Goal: Download file/media

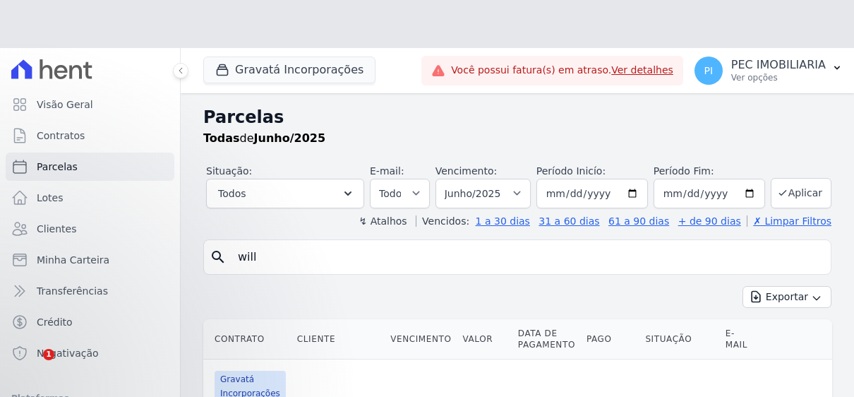
select select
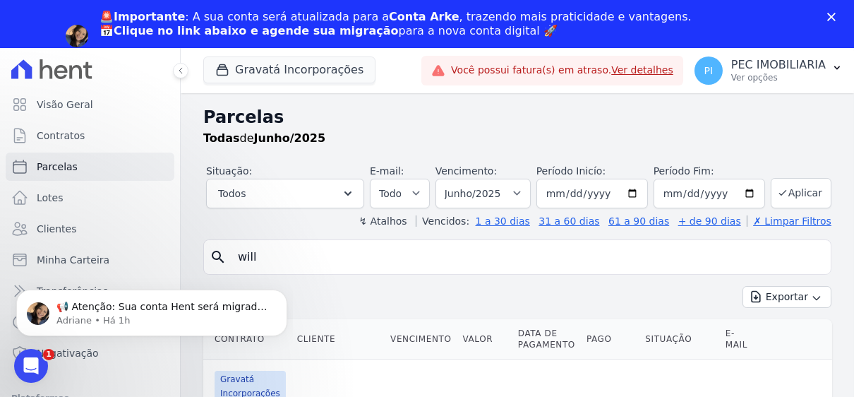
scroll to position [181, 0]
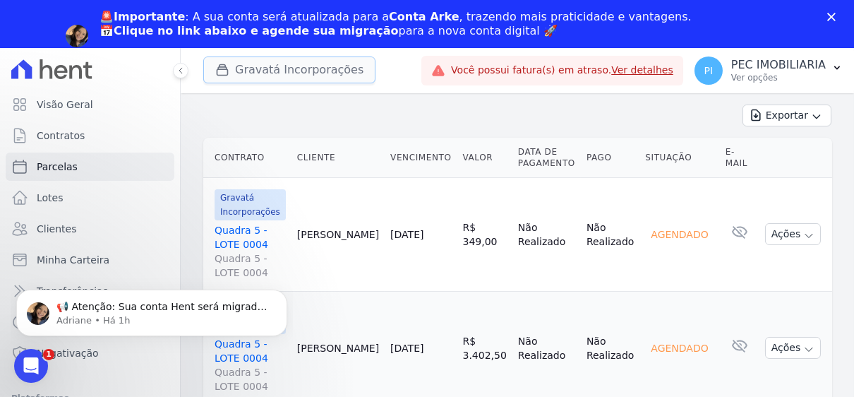
click at [266, 73] on button "Gravatá Incorporações" at bounding box center [289, 69] width 172 height 27
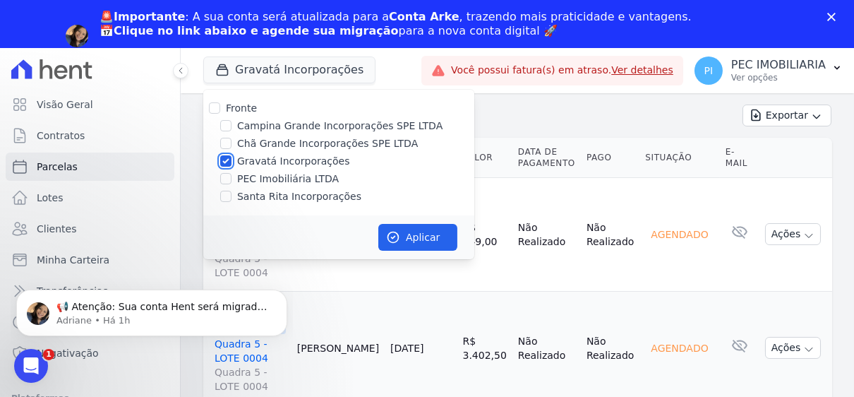
click at [227, 160] on input "Gravatá Incorporações" at bounding box center [225, 160] width 11 height 11
checkbox input "false"
click at [227, 126] on input "Campina Grande Incorporações SPE LTDA" at bounding box center [225, 125] width 11 height 11
checkbox input "true"
click at [432, 240] on button "Aplicar" at bounding box center [417, 237] width 79 height 27
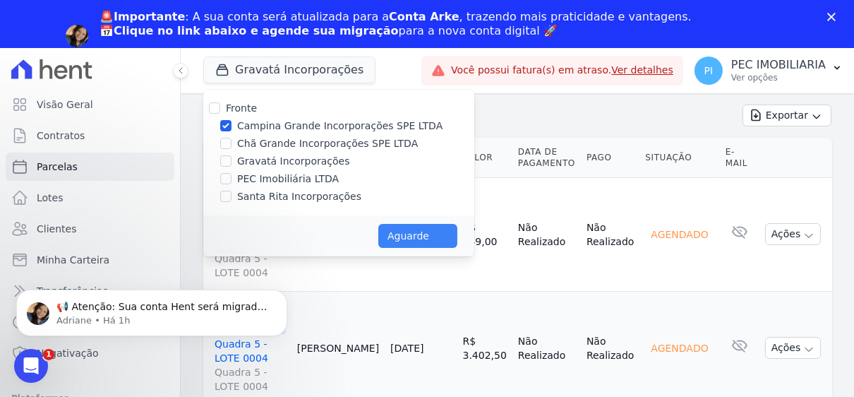
select select
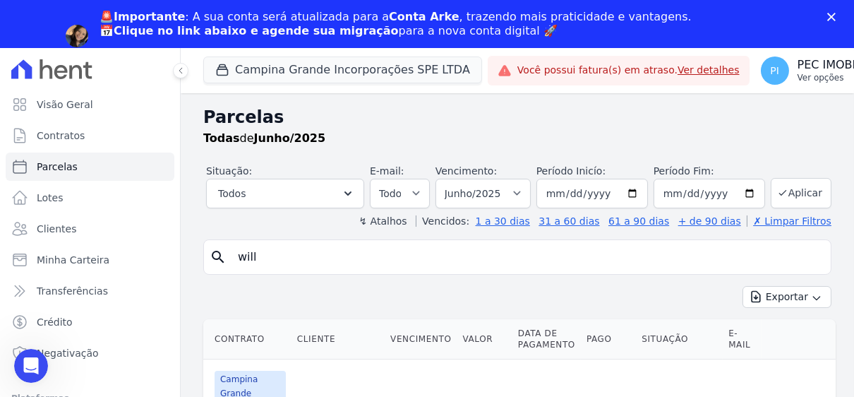
scroll to position [0, 0]
click at [798, 76] on p "Ver opções" at bounding box center [845, 77] width 95 height 11
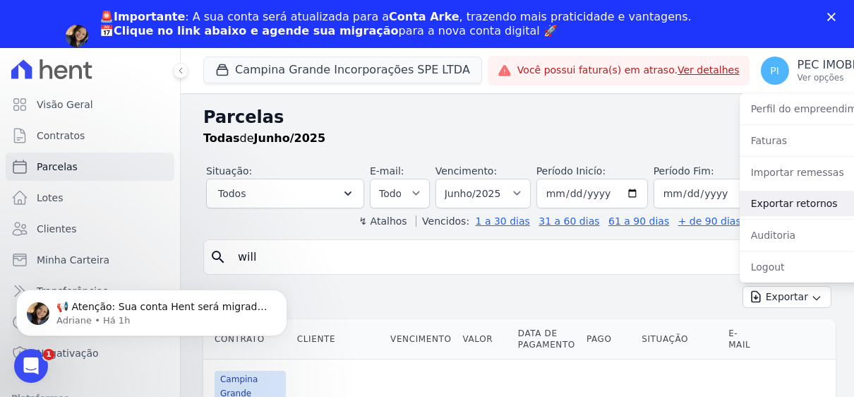
click at [744, 208] on link "Exportar retornos" at bounding box center [830, 203] width 181 height 25
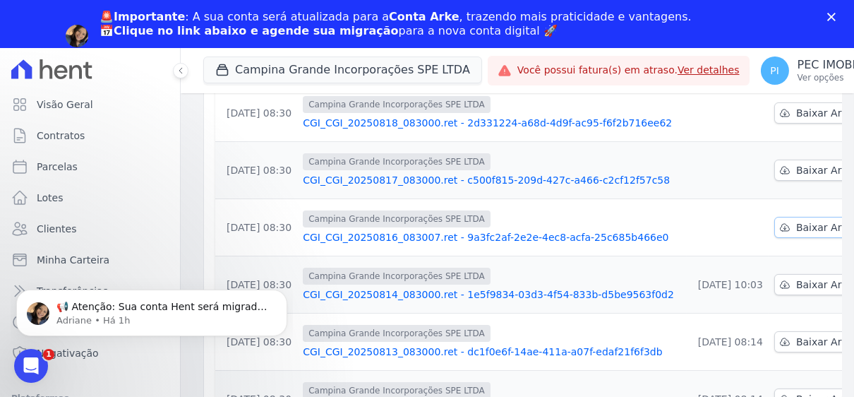
click at [797, 223] on span "Baixar Arquivo" at bounding box center [833, 227] width 73 height 14
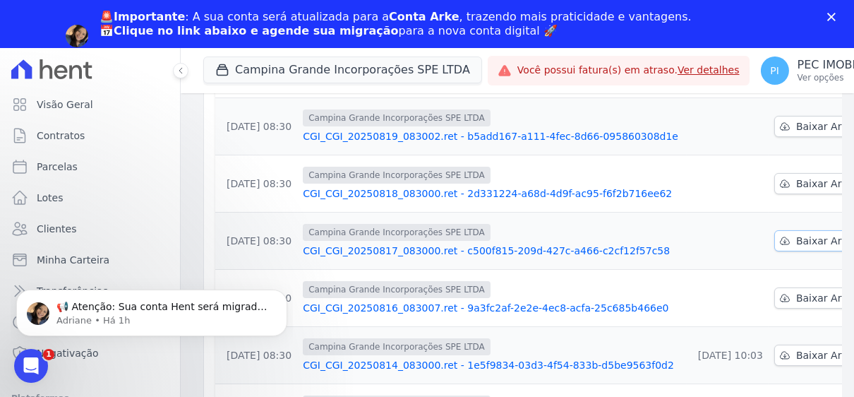
click at [797, 237] on span "Baixar Arquivo" at bounding box center [833, 241] width 73 height 14
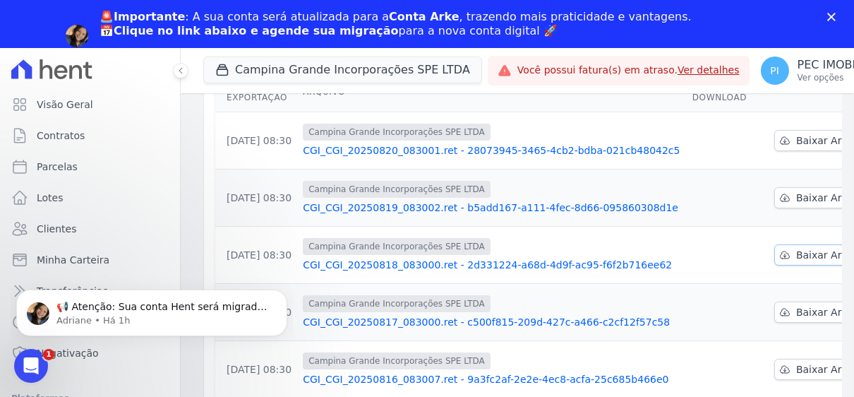
click at [801, 253] on span "Baixar Arquivo" at bounding box center [833, 255] width 73 height 14
click at [798, 195] on span "Baixar Arquivo" at bounding box center [833, 198] width 73 height 14
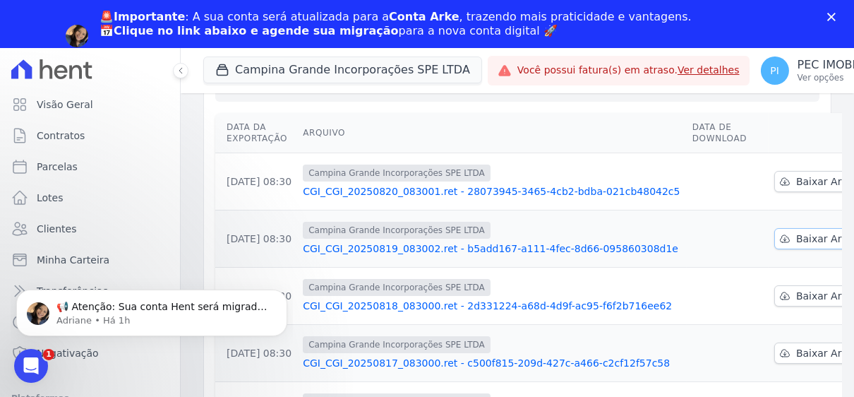
scroll to position [141, 0]
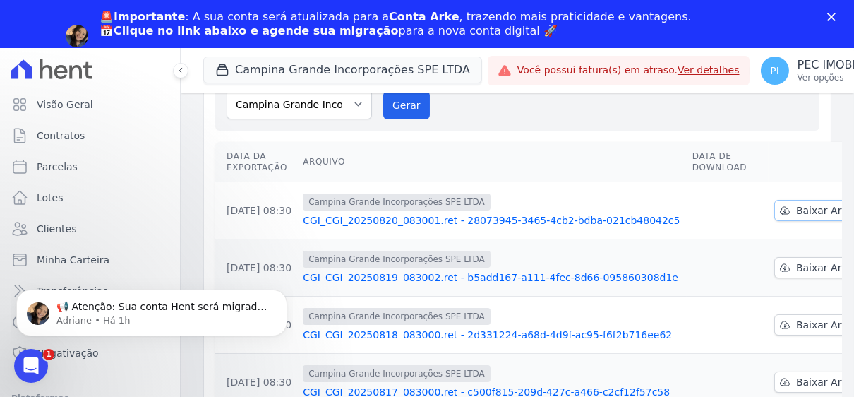
click at [809, 210] on span "Baixar Arquivo" at bounding box center [833, 210] width 73 height 14
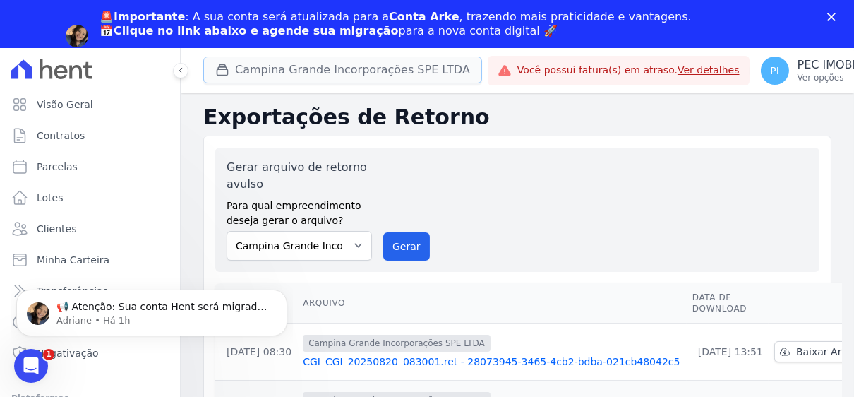
click at [244, 67] on button "Campina Grande Incorporações SPE LTDA" at bounding box center [342, 69] width 279 height 27
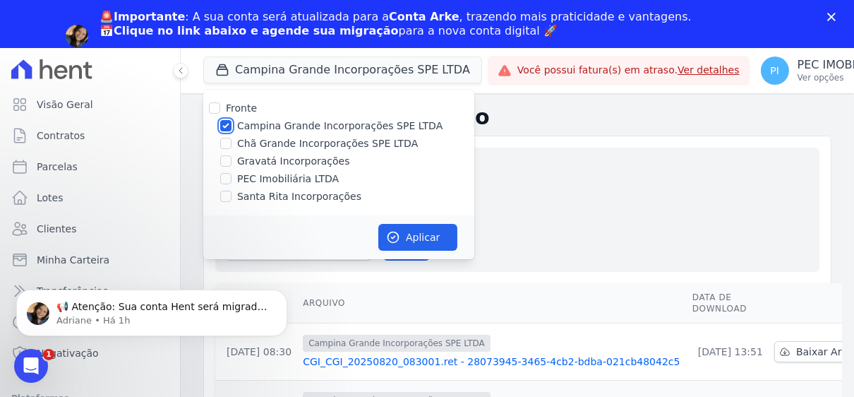
click at [227, 129] on input "Campina Grande Incorporações SPE LTDA" at bounding box center [225, 125] width 11 height 11
checkbox input "false"
click at [228, 144] on input "Chã Grande Incorporações SPE LTDA" at bounding box center [225, 143] width 11 height 11
checkbox input "true"
click at [434, 232] on button "Aplicar" at bounding box center [417, 237] width 79 height 27
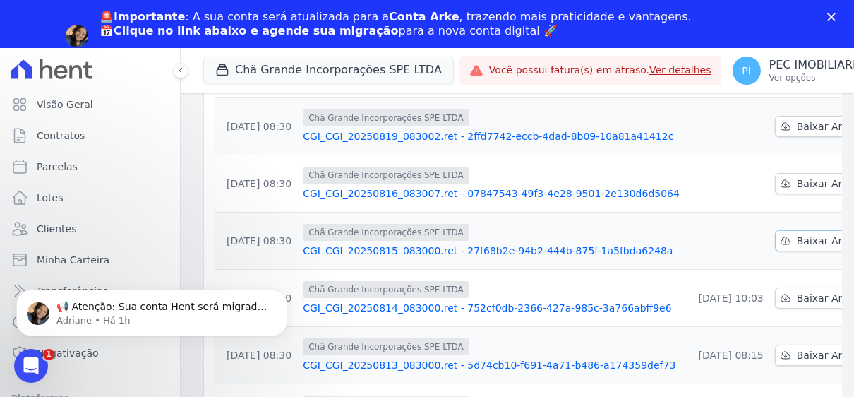
click at [775, 241] on link "Baixar Arquivo" at bounding box center [825, 240] width 101 height 21
click at [32, 13] on div "🚨Importante : A sua conta será atualizada para a Conta Arke , trazendo mais pra…" at bounding box center [427, 36] width 854 height 61
click at [797, 184] on span "Baixar Arquivo" at bounding box center [833, 184] width 73 height 14
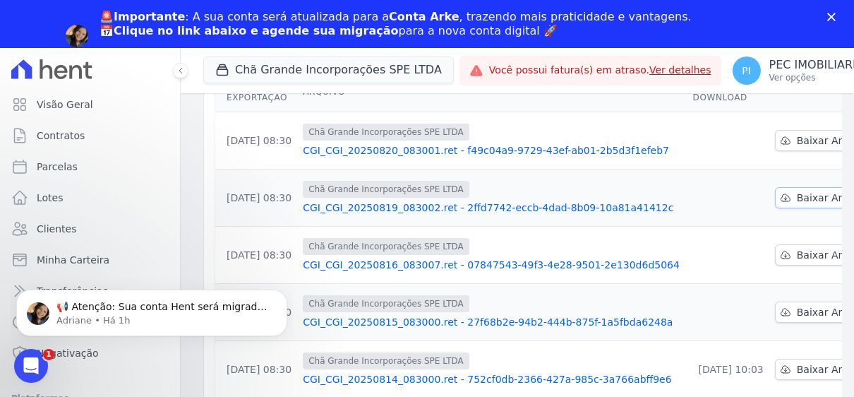
click at [797, 195] on span "Baixar Arquivo" at bounding box center [833, 198] width 73 height 14
click at [24, 28] on div "🚨Importante : A sua conta será atualizada para a Conta Arke , trazendo mais pra…" at bounding box center [427, 36] width 854 height 61
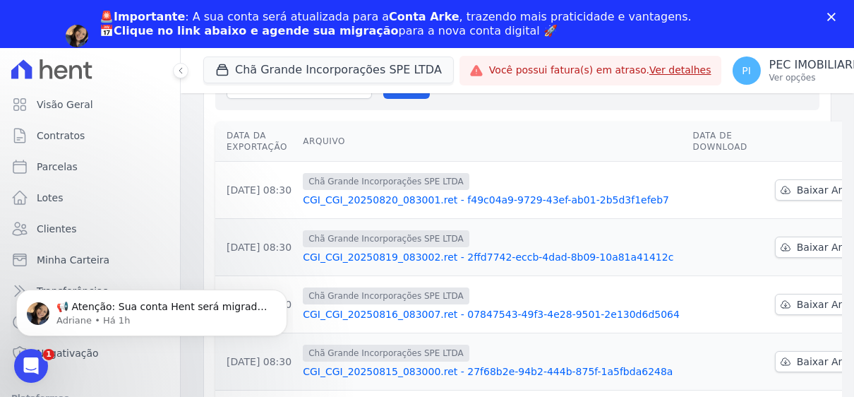
scroll to position [141, 0]
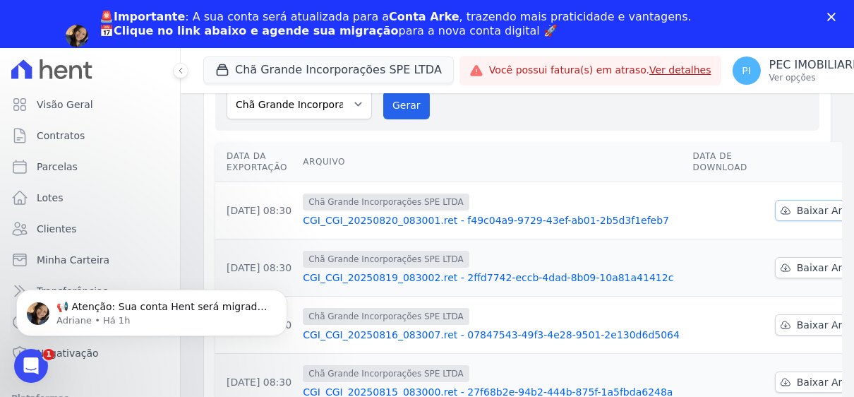
click at [802, 213] on span "Baixar Arquivo" at bounding box center [833, 210] width 73 height 14
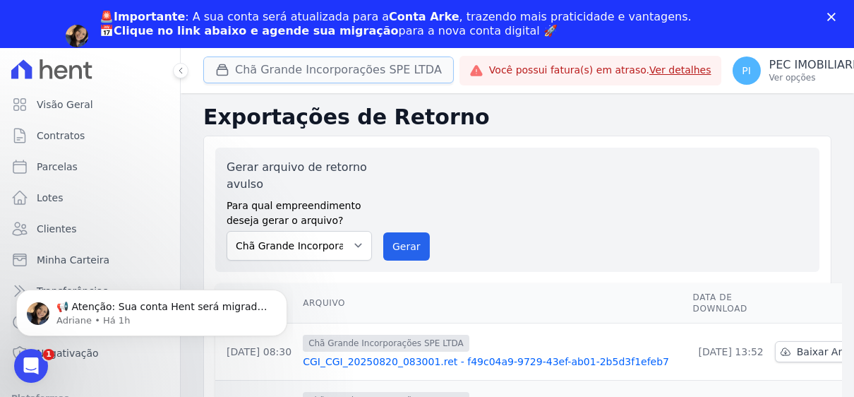
click at [318, 73] on button "Chã Grande Incorporações SPE LTDA" at bounding box center [328, 69] width 251 height 27
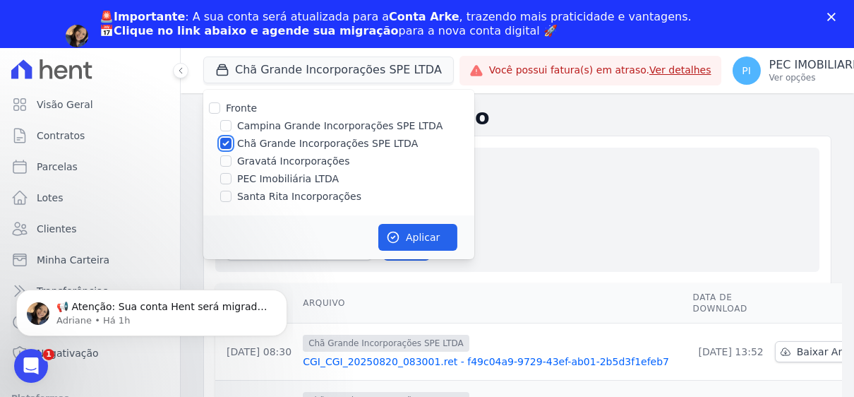
drag, startPoint x: 225, startPoint y: 144, endPoint x: 227, endPoint y: 155, distance: 10.8
click at [224, 143] on input "Chã Grande Incorporações SPE LTDA" at bounding box center [225, 143] width 11 height 11
checkbox input "false"
click at [225, 165] on input "Gravatá Incorporações" at bounding box center [225, 160] width 11 height 11
checkbox input "true"
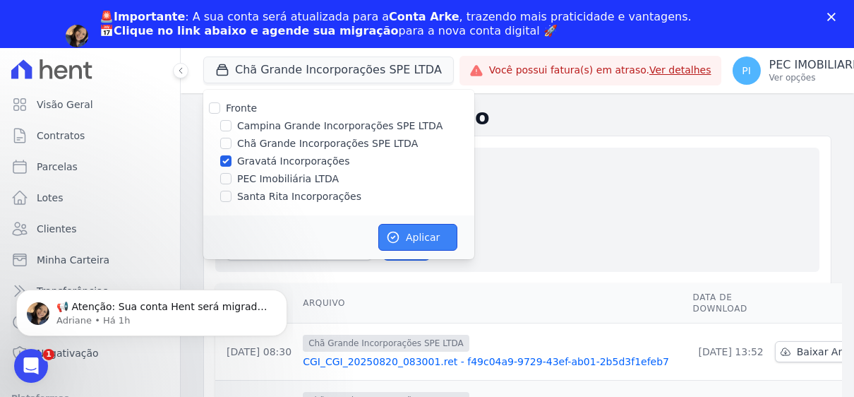
click at [415, 234] on button "Aplicar" at bounding box center [417, 237] width 79 height 27
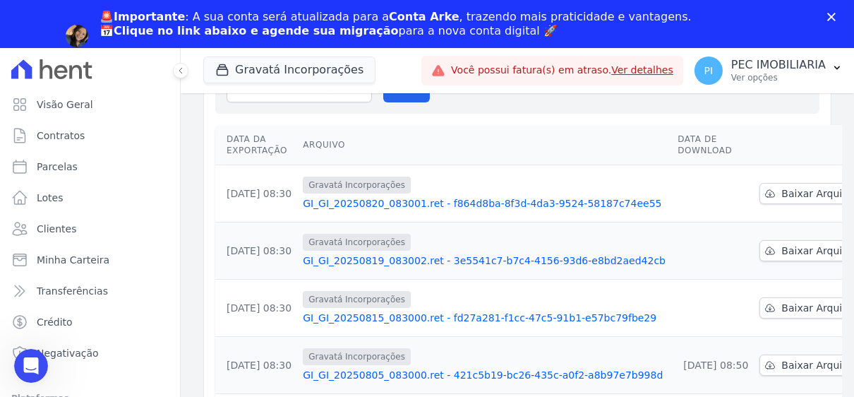
scroll to position [211, 0]
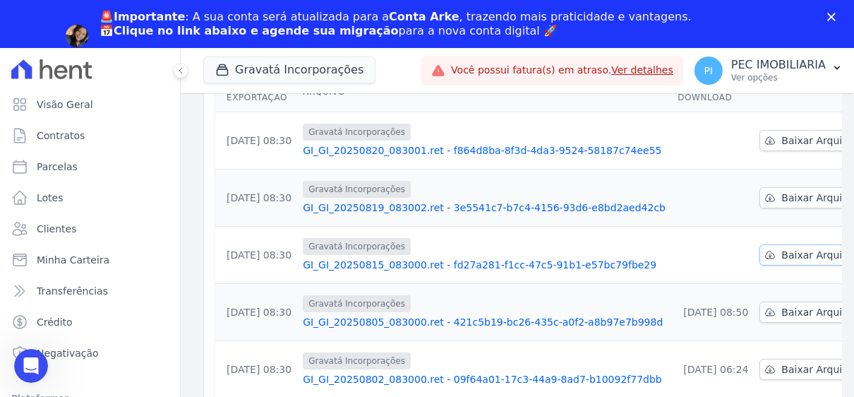
click at [785, 255] on span "Baixar Arquivo" at bounding box center [818, 255] width 73 height 14
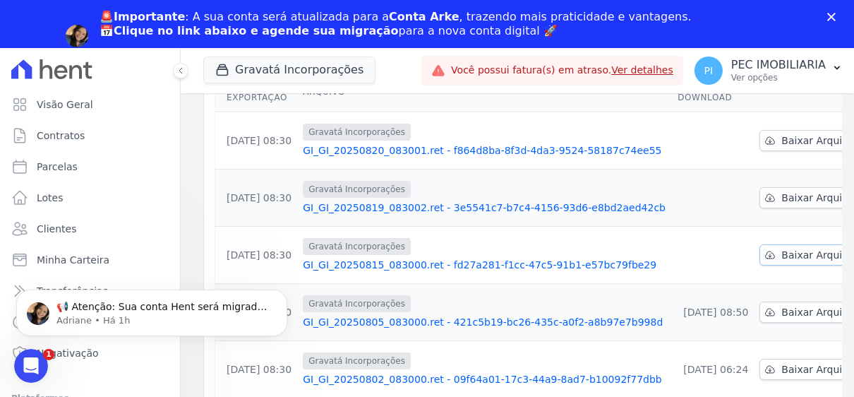
scroll to position [0, 0]
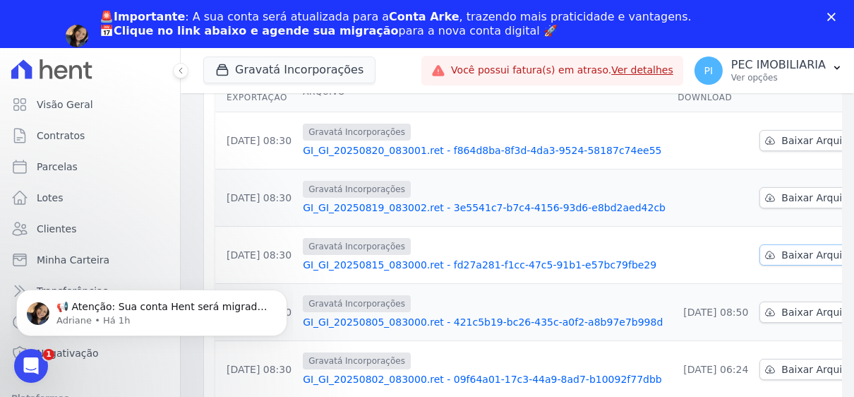
click at [787, 252] on span "Baixar Arquivo" at bounding box center [818, 255] width 73 height 14
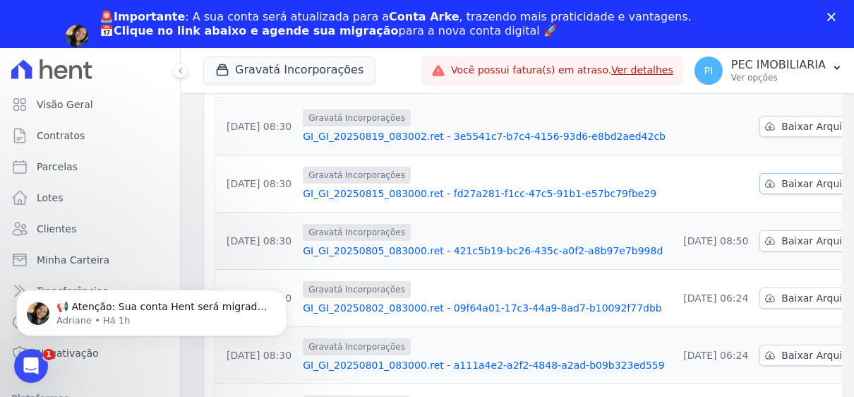
scroll to position [211, 0]
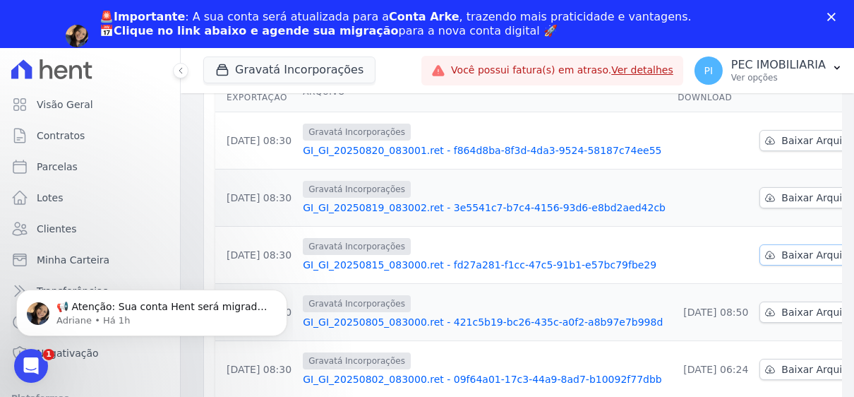
click at [784, 253] on span "Baixar Arquivo" at bounding box center [818, 255] width 73 height 14
click at [799, 257] on span "Baixar Arquivo" at bounding box center [818, 255] width 73 height 14
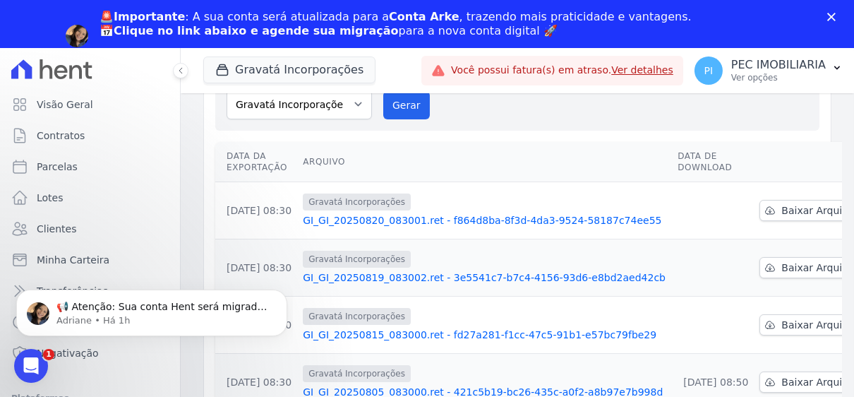
scroll to position [140, 0]
click at [782, 266] on span "Baixar Arquivo" at bounding box center [818, 269] width 73 height 14
click at [790, 210] on span "Baixar Arquivo" at bounding box center [818, 212] width 73 height 14
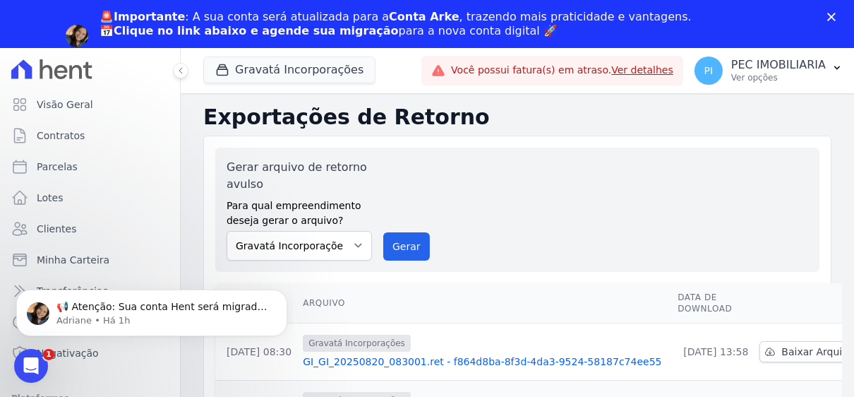
scroll to position [71, 0]
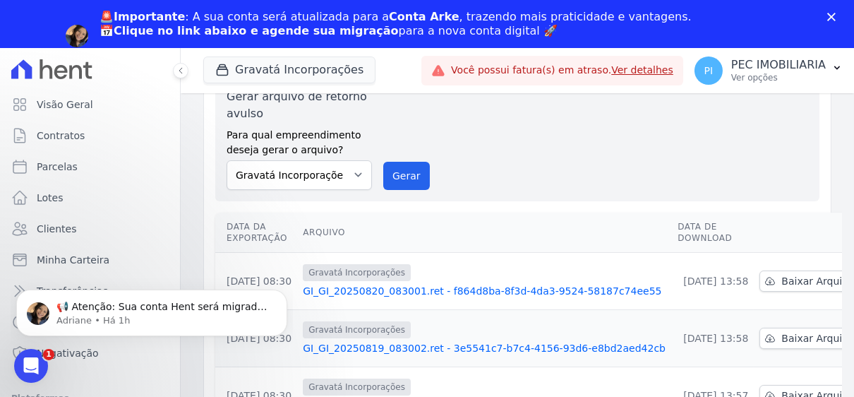
click at [640, 158] on div "Gerar arquivo de retorno avulso Para qual empreendimento deseja gerar o arquivo…" at bounding box center [518, 139] width 582 height 102
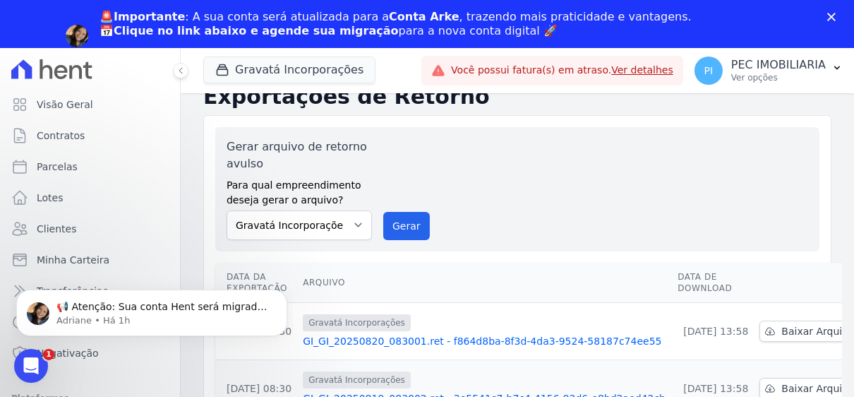
scroll to position [0, 0]
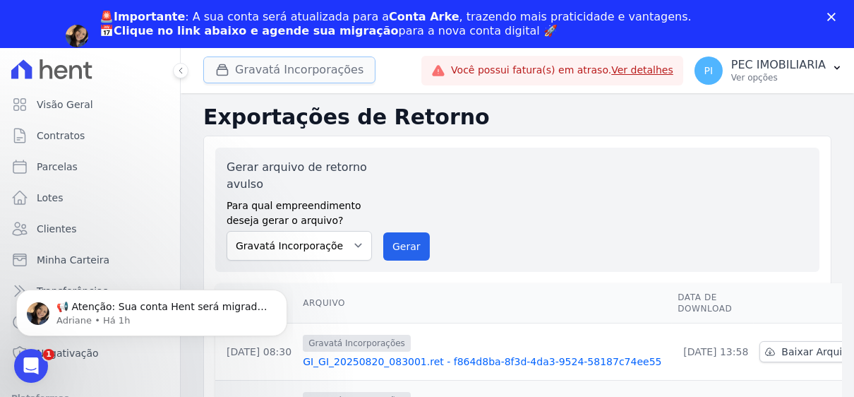
click at [274, 69] on button "Gravatá Incorporações" at bounding box center [289, 69] width 172 height 27
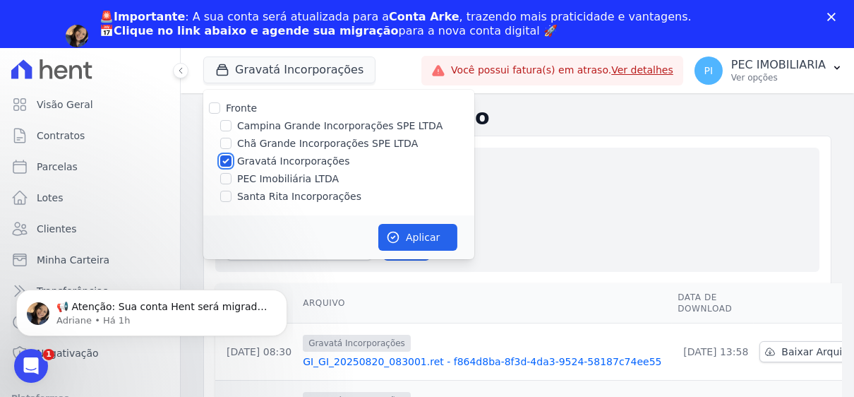
click at [227, 160] on input "Gravatá Incorporações" at bounding box center [225, 160] width 11 height 11
checkbox input "false"
click at [229, 196] on input "Santa Rita Incorporações" at bounding box center [225, 196] width 11 height 11
checkbox input "true"
click at [412, 232] on button "Aplicar" at bounding box center [417, 237] width 79 height 27
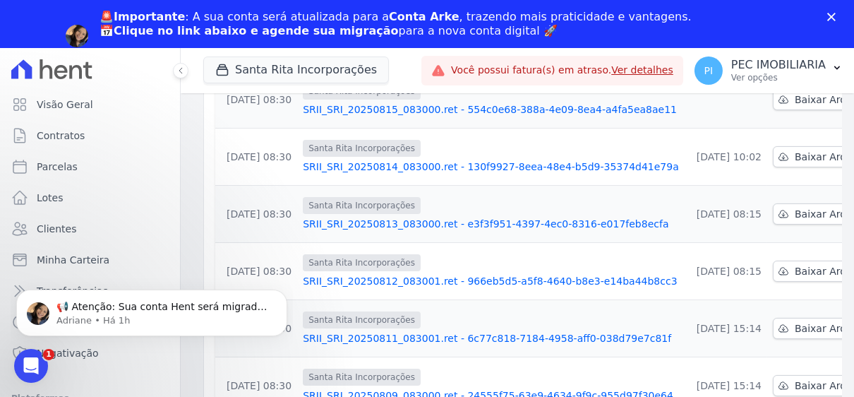
scroll to position [353, 0]
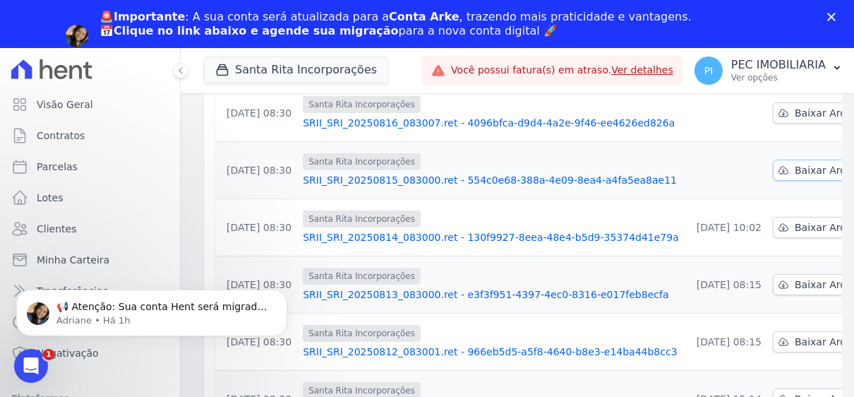
click at [801, 170] on span "Baixar Arquivo" at bounding box center [831, 170] width 73 height 14
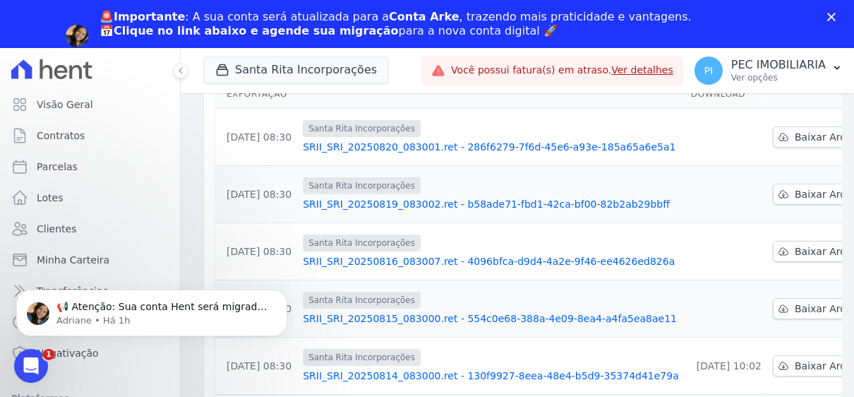
scroll to position [257, 0]
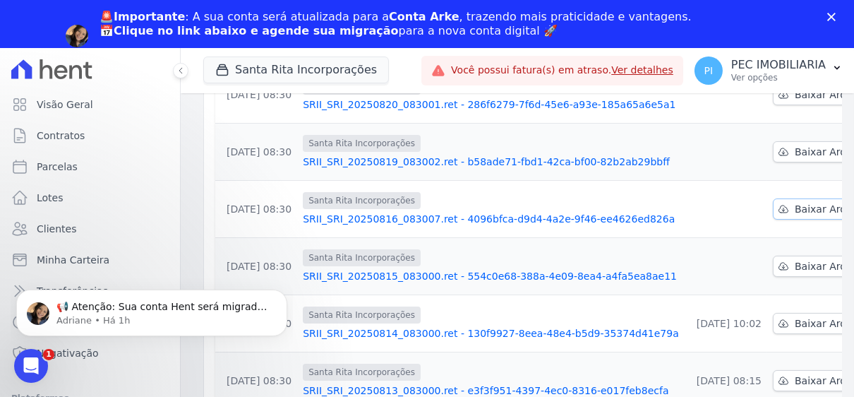
click at [795, 208] on span "Baixar Arquivo" at bounding box center [831, 209] width 73 height 14
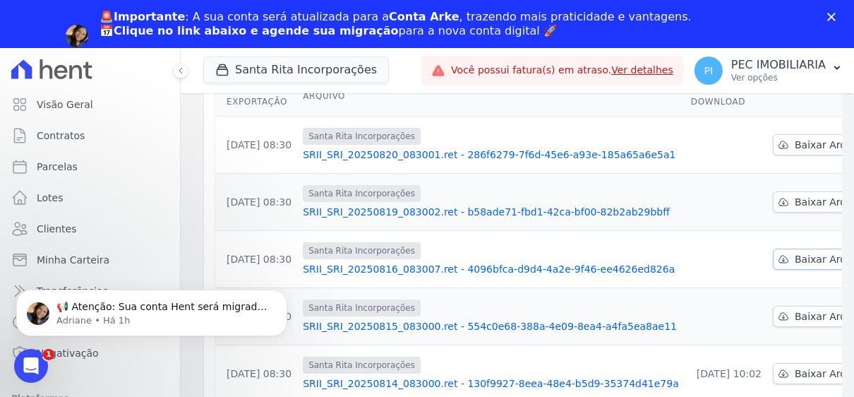
scroll to position [186, 0]
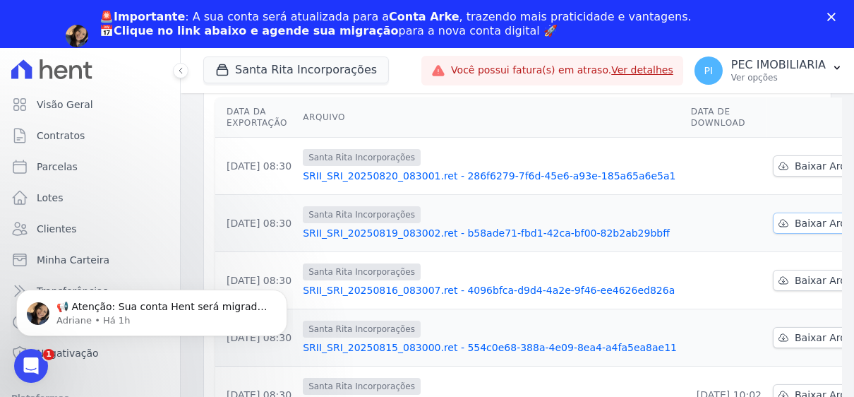
click at [799, 221] on span "Baixar Arquivo" at bounding box center [831, 223] width 73 height 14
click at [806, 168] on span "Baixar Arquivo" at bounding box center [831, 166] width 73 height 14
click at [281, 73] on button "Santa Rita Incorporações" at bounding box center [296, 69] width 186 height 27
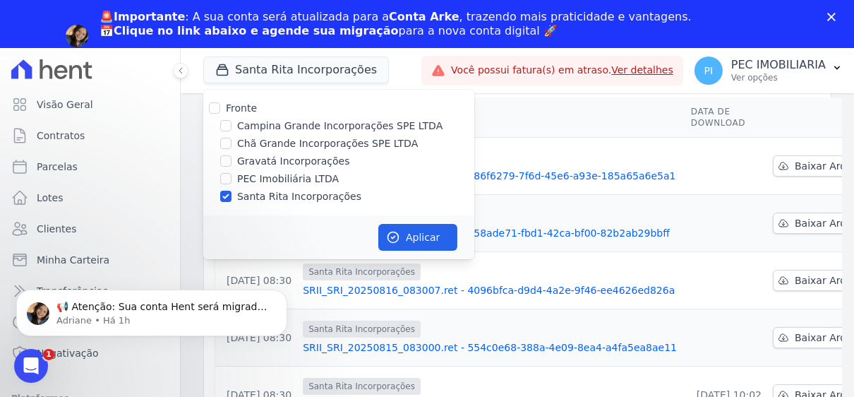
click at [571, 124] on th "Arquivo" at bounding box center [491, 117] width 388 height 40
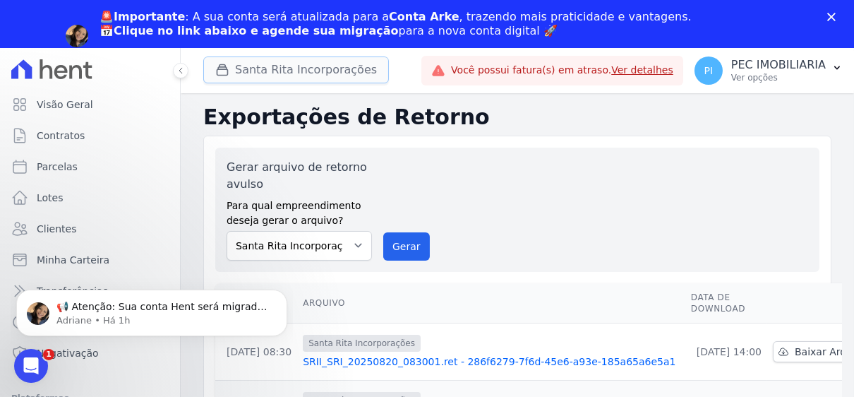
click at [276, 61] on button "Santa Rita Incorporações" at bounding box center [296, 69] width 186 height 27
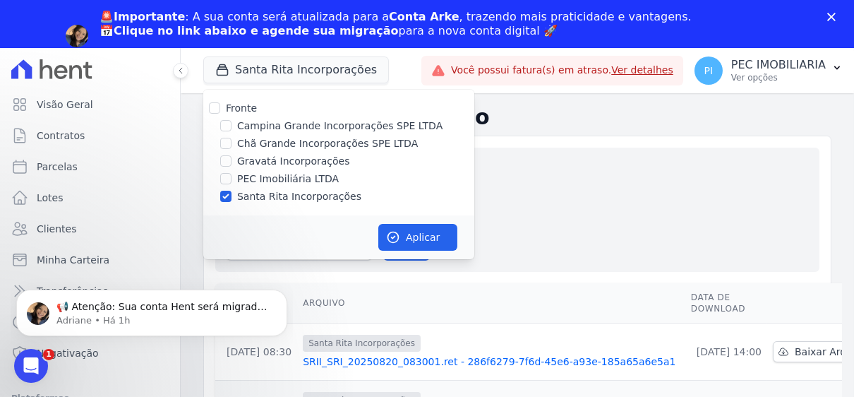
click at [631, 234] on div "Gerar arquivo de retorno avulso Para qual empreendimento deseja gerar o arquivo…" at bounding box center [518, 210] width 582 height 102
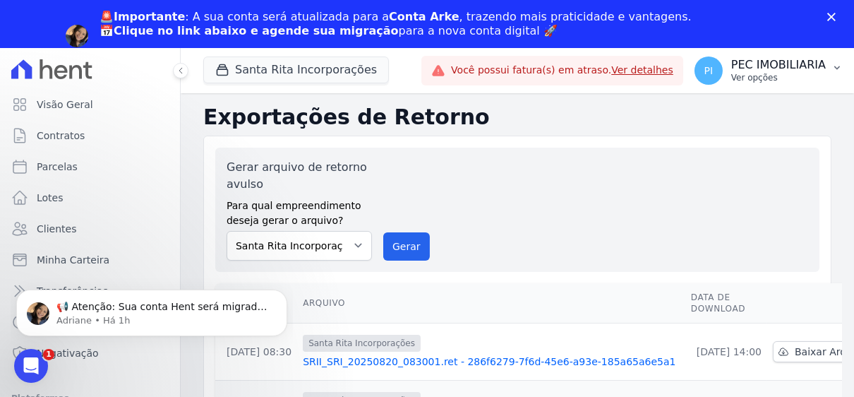
click at [766, 71] on p "PEC IMOBILIARIA" at bounding box center [779, 65] width 95 height 14
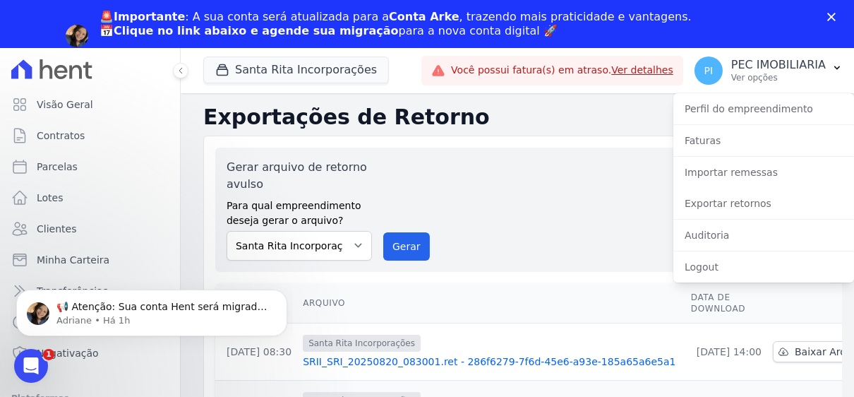
click at [568, 212] on div "Gerar arquivo de retorno avulso Para qual empreendimento deseja gerar o arquivo…" at bounding box center [518, 210] width 582 height 102
